Goal: Contribute content: Add original content to the website for others to see

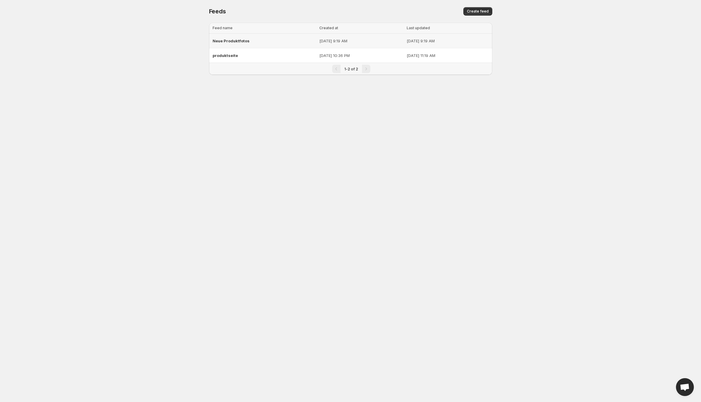
click at [269, 41] on div "Neue Produktfotos" at bounding box center [264, 40] width 103 height 11
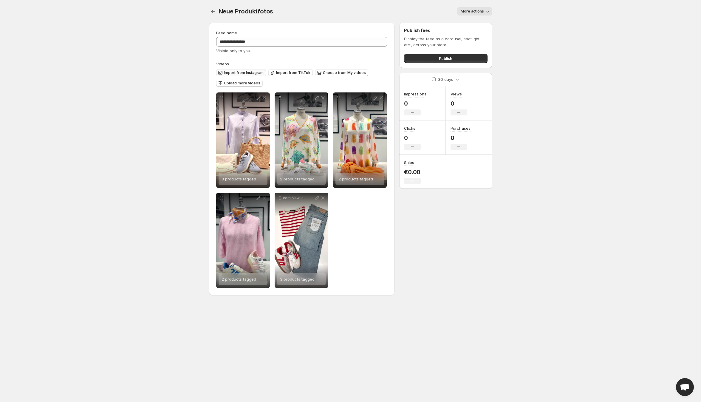
click at [254, 72] on span "Import from Instagram" at bounding box center [244, 72] width 40 height 5
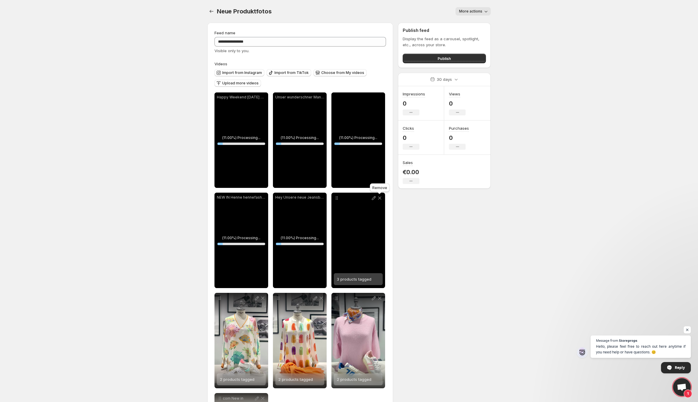
click at [380, 198] on icon at bounding box center [380, 198] width 6 height 6
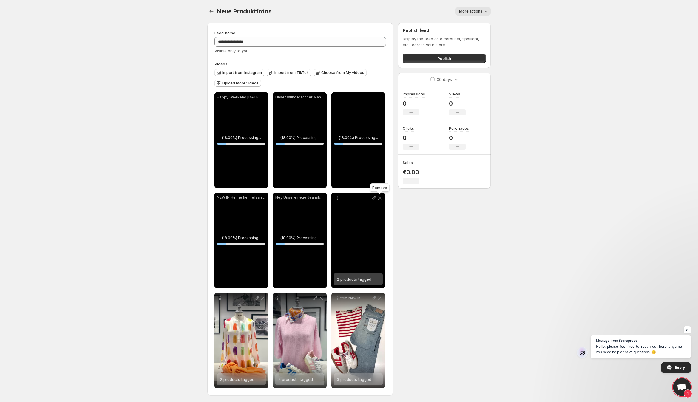
click at [381, 198] on icon at bounding box center [380, 198] width 6 height 6
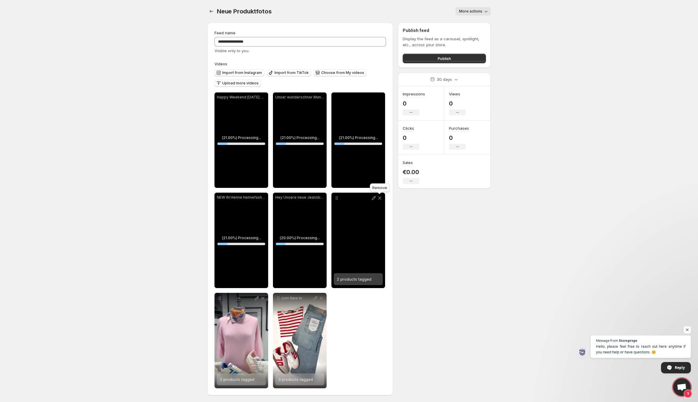
click at [381, 198] on icon at bounding box center [380, 198] width 6 height 6
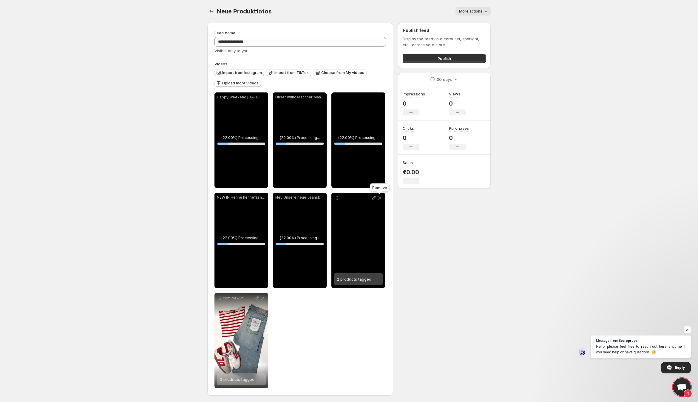
click at [381, 198] on icon at bounding box center [380, 198] width 6 height 6
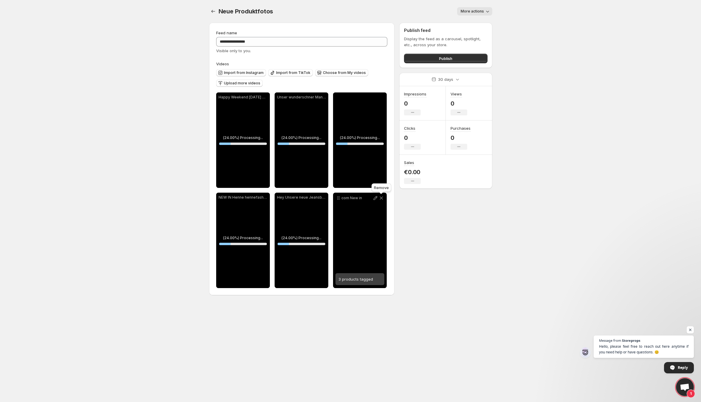
click at [381, 198] on icon at bounding box center [381, 198] width 3 height 3
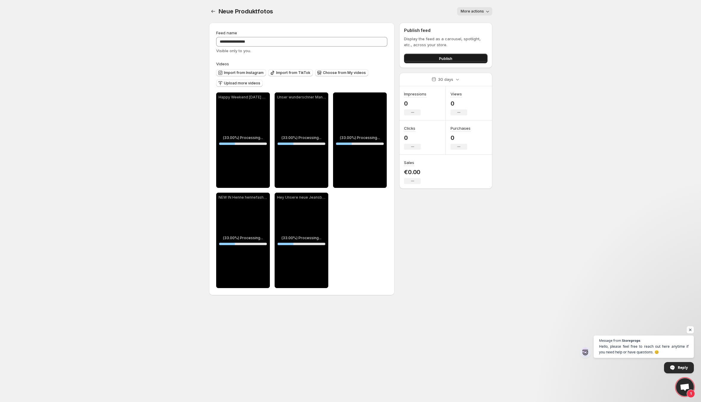
click at [455, 58] on button "Publish" at bounding box center [445, 59] width 83 height 10
click at [525, 293] on body "**********" at bounding box center [350, 201] width 701 height 402
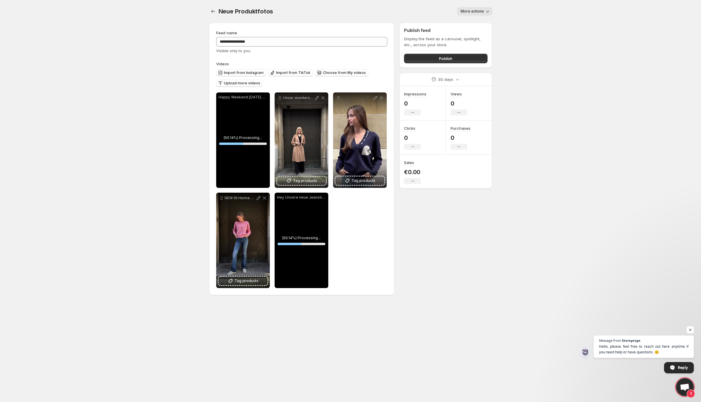
click at [398, 19] on div "Neue Produktfotos. This page is ready Neue Produktfotos More actions More actio…" at bounding box center [350, 11] width 283 height 23
click at [440, 58] on span "Publish" at bounding box center [445, 58] width 13 height 6
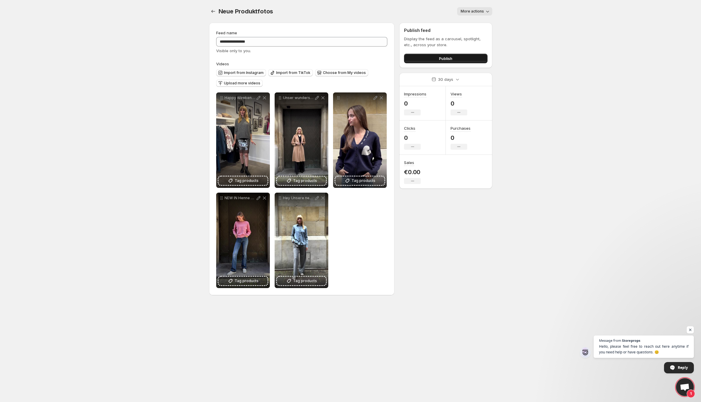
click at [432, 59] on button "Publish" at bounding box center [445, 59] width 83 height 10
